Goal: Information Seeking & Learning: Learn about a topic

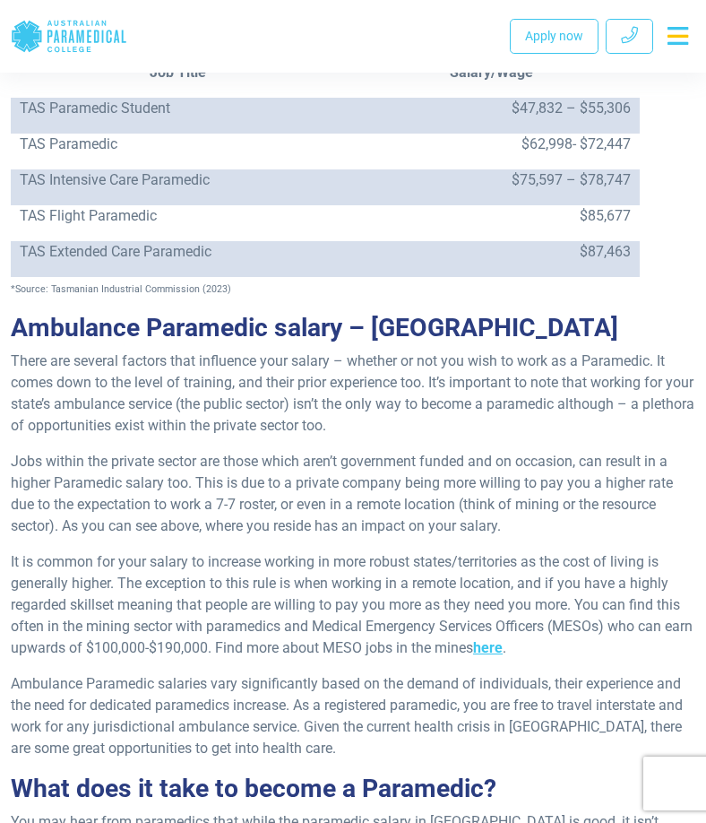
scroll to position [4007, 0]
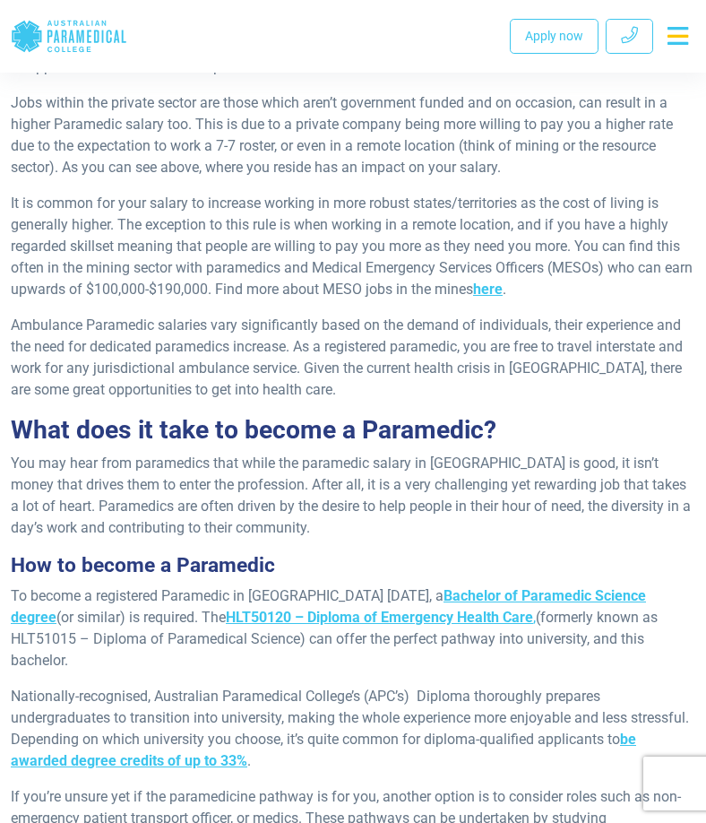
click at [490, 587] on link "Bachelor of Paramedic Science degree" at bounding box center [328, 606] width 635 height 39
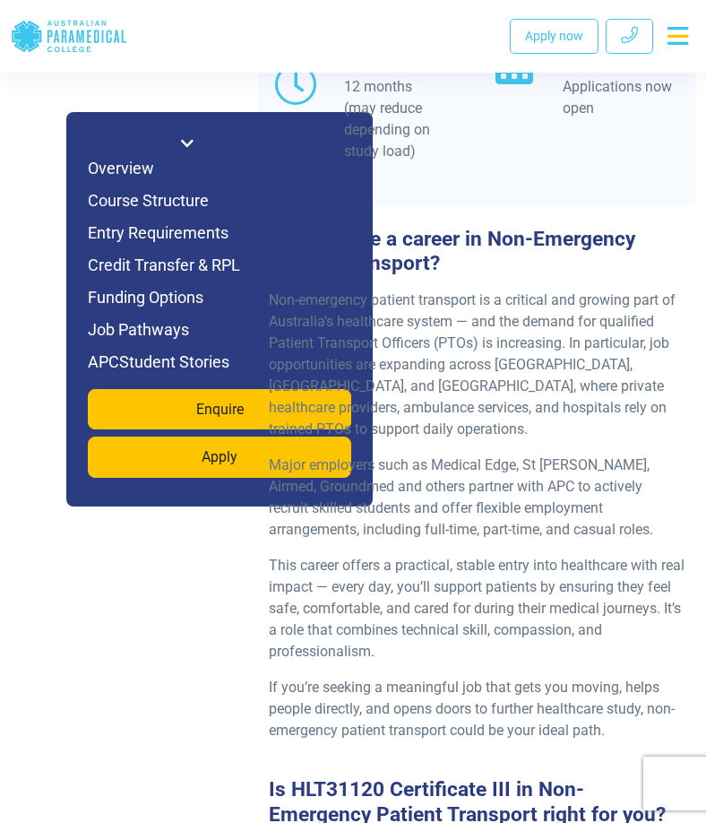
scroll to position [2151, 0]
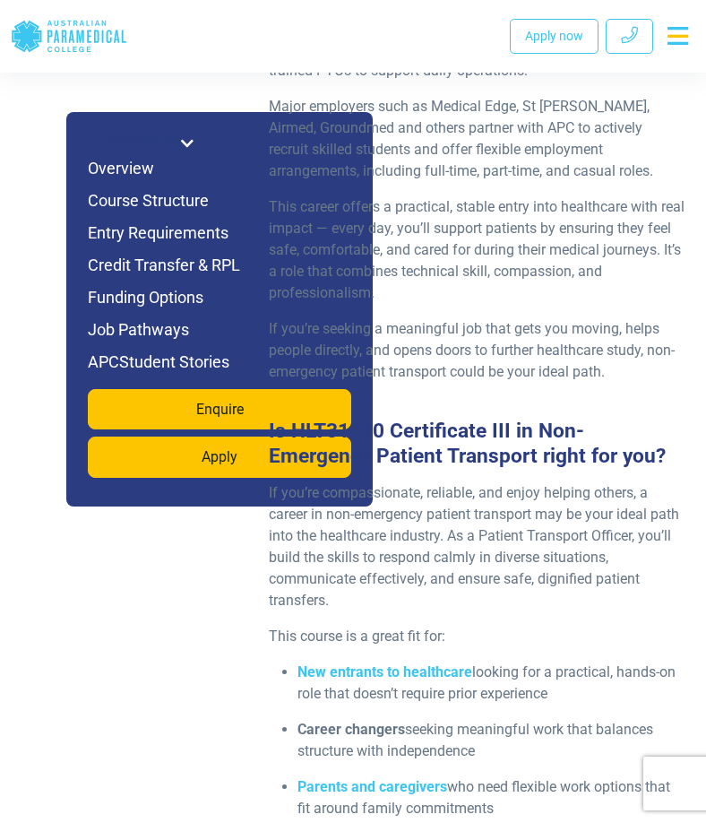
click at [505, 577] on div "If you’re compassionate, reliable, and enjoy helping others, a career in non-em…" at bounding box center [476, 794] width 437 height 624
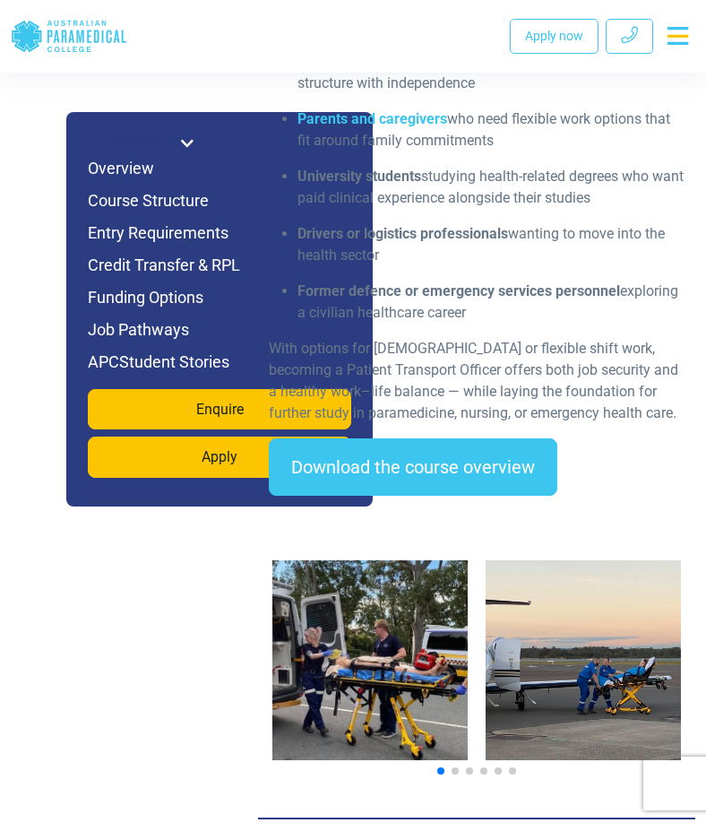
scroll to position [2868, 0]
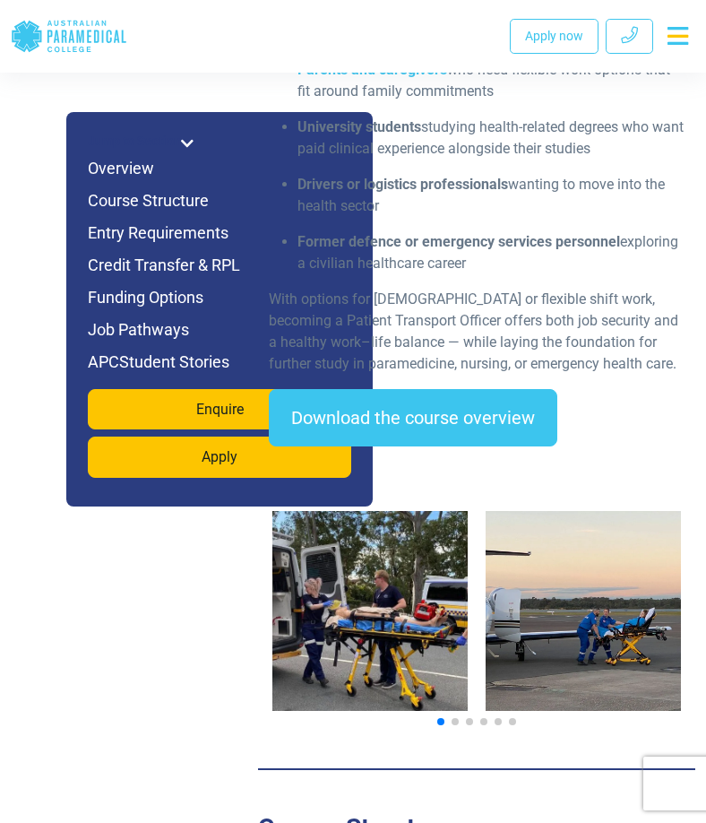
click at [453, 718] on span "Go to slide 2" at bounding box center [455, 721] width 7 height 7
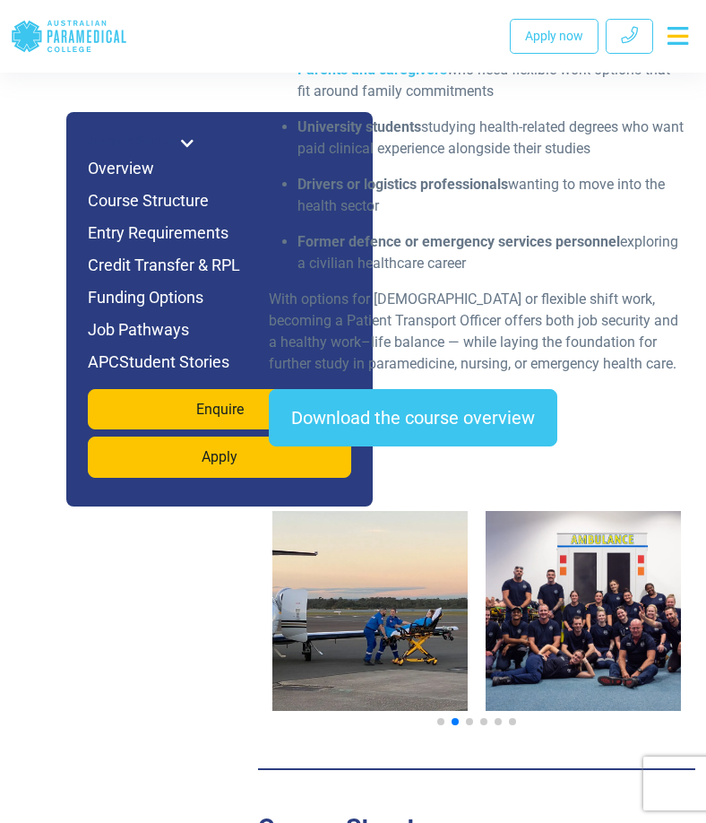
click at [471, 718] on span "Go to slide 3" at bounding box center [469, 721] width 7 height 7
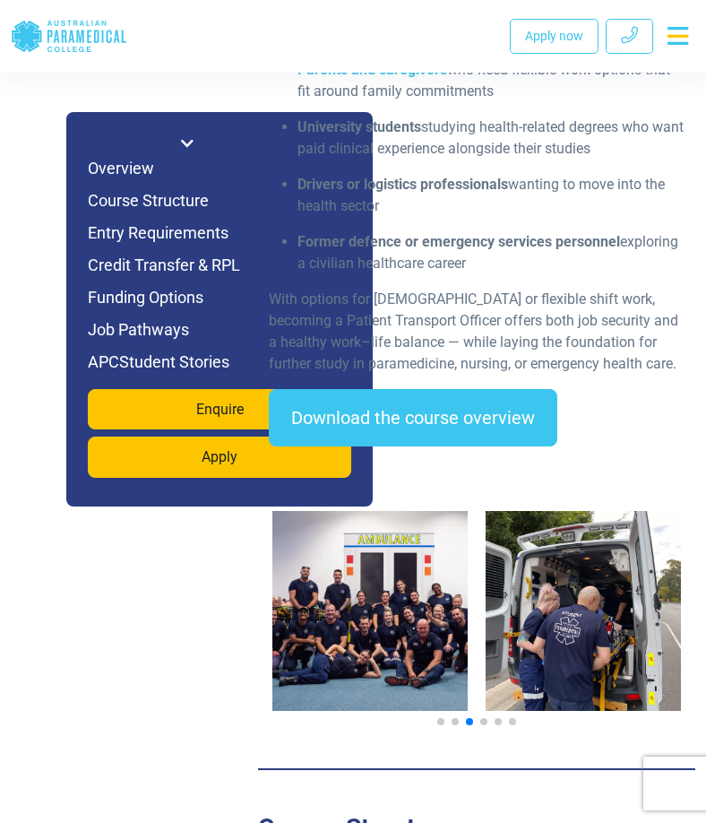
click at [481, 718] on span "Go to slide 4" at bounding box center [483, 721] width 7 height 7
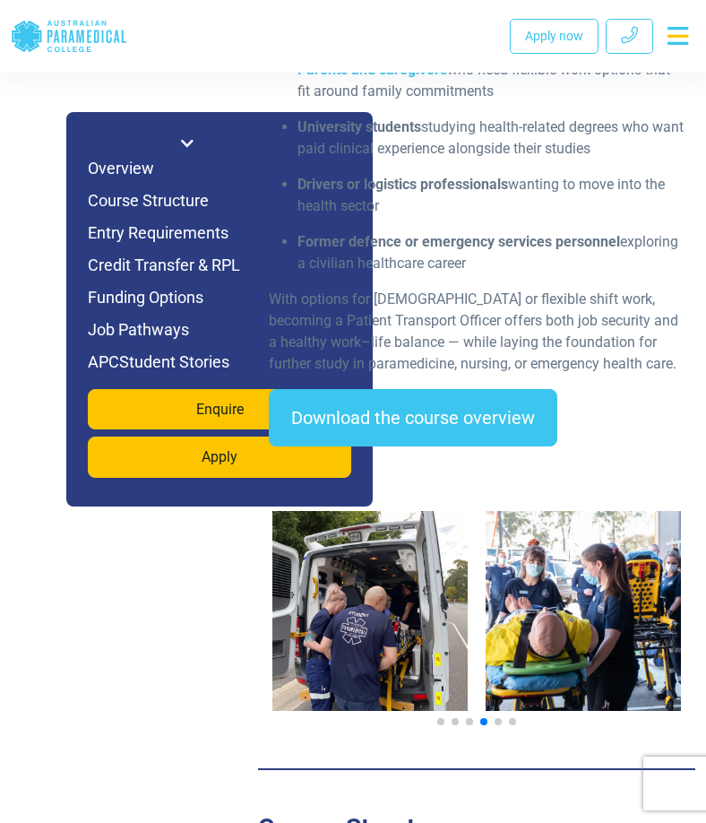
click at [497, 718] on span "Go to slide 5" at bounding box center [498, 721] width 7 height 7
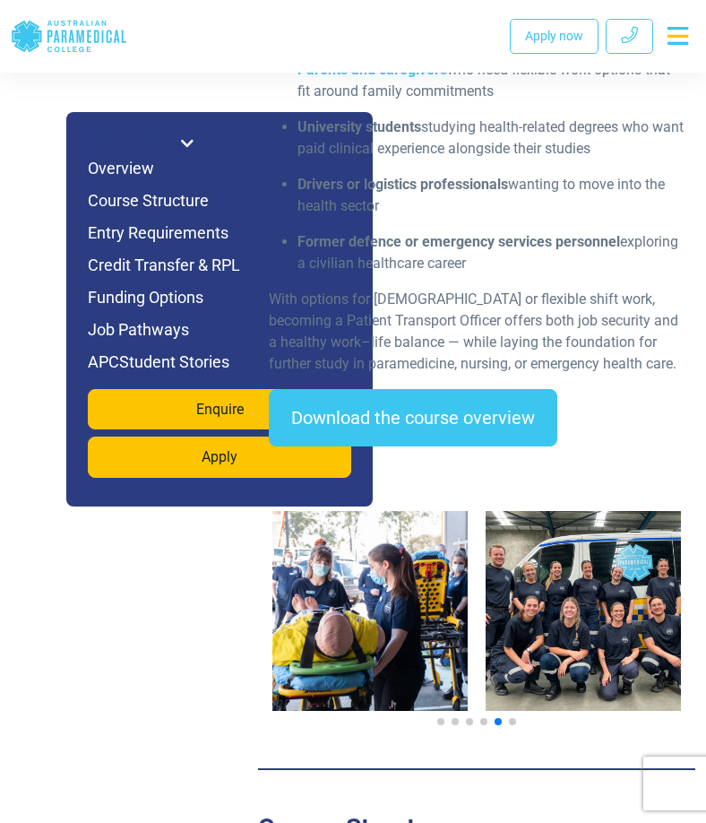
click at [514, 718] on span "Go to slide 6" at bounding box center [512, 721] width 7 height 7
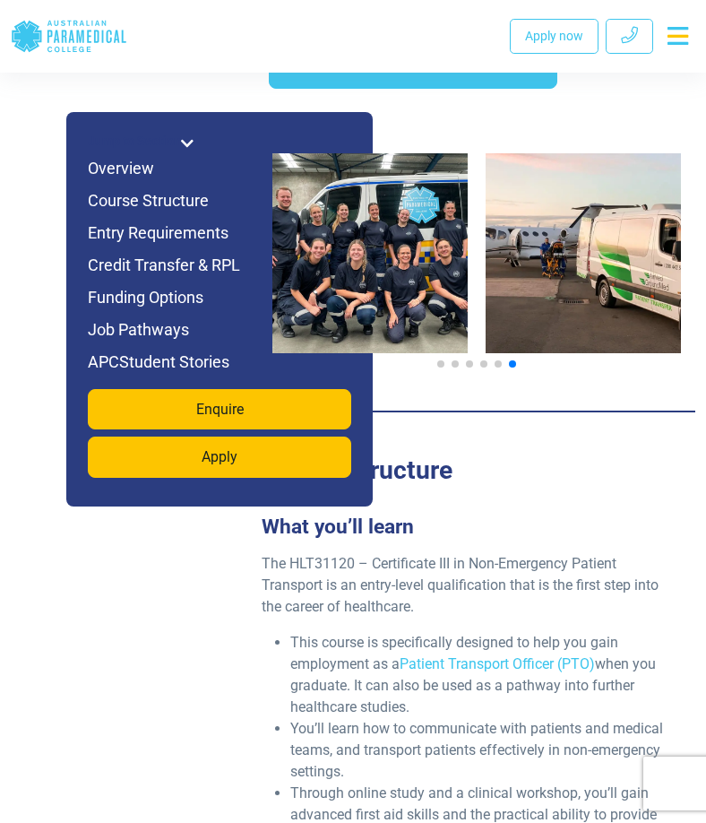
scroll to position [3226, 0]
